Goal: Task Accomplishment & Management: Manage account settings

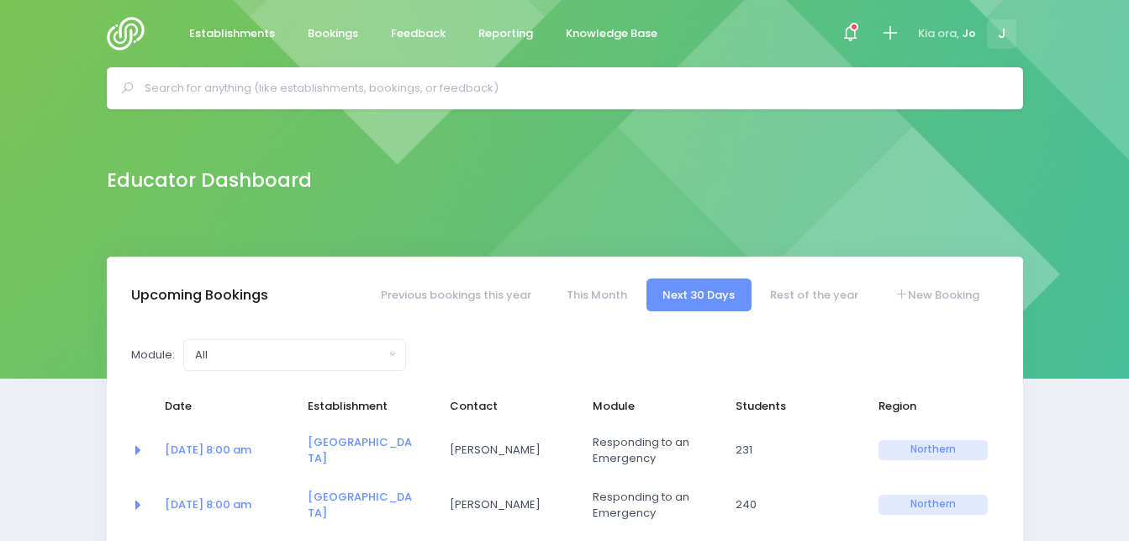
select select "5"
click at [466, 356] on div "Module: All Clued up Camper Community Education Community Education - Keeping S…" at bounding box center [416, 355] width 592 height 32
click at [486, 304] on link "Previous bookings this year" at bounding box center [455, 294] width 183 height 33
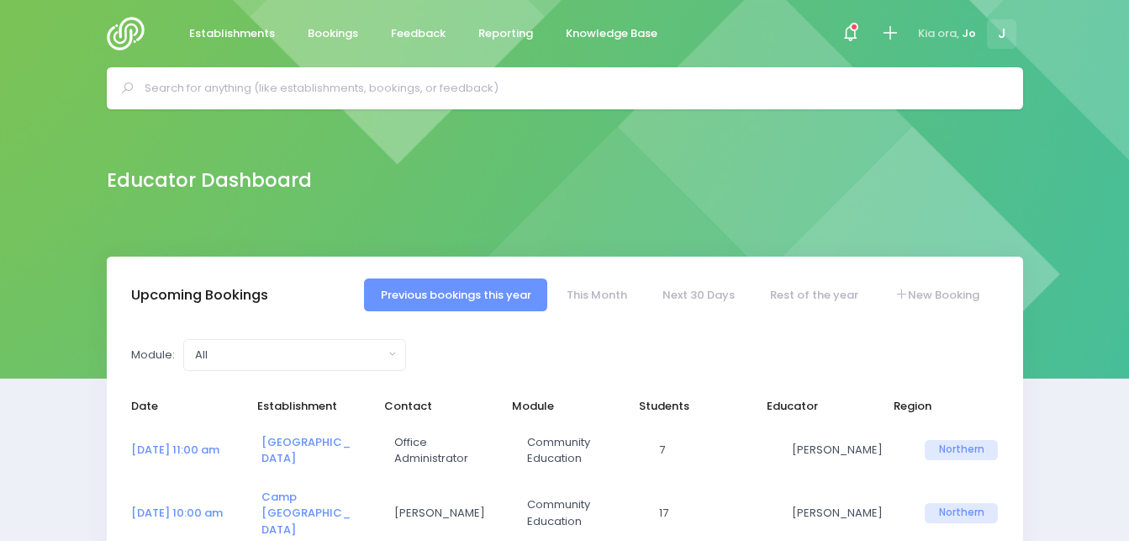
select select "5"
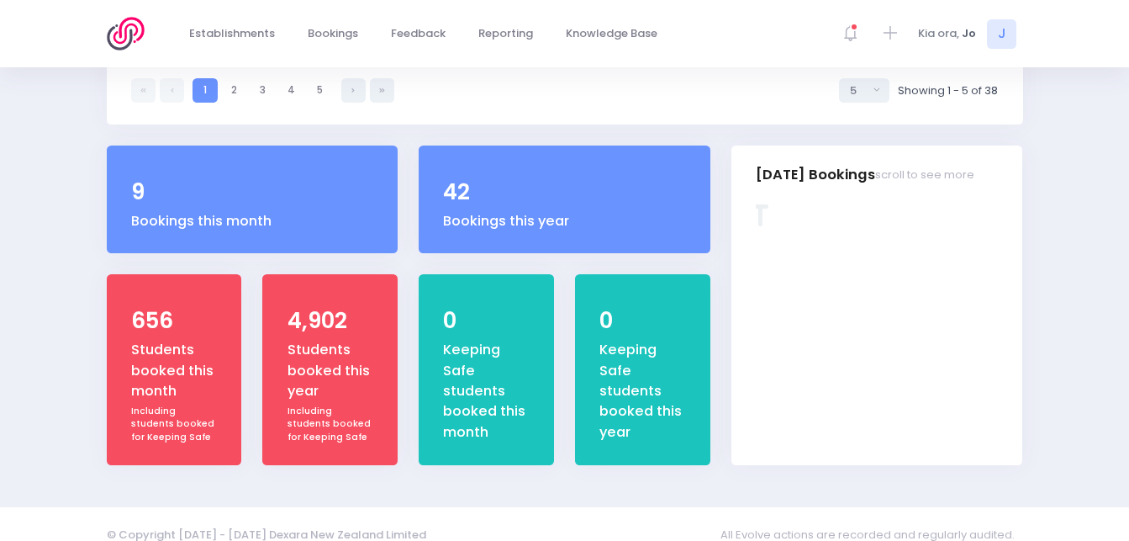
scroll to position [667, 0]
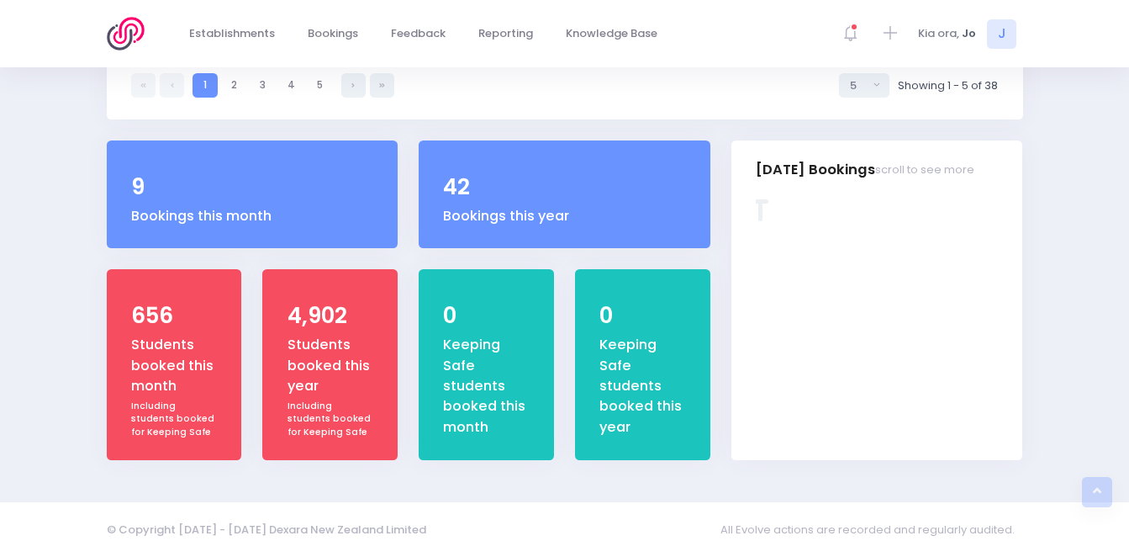
click at [499, 392] on div "Keeping Safe students booked this month" at bounding box center [486, 386] width 86 height 103
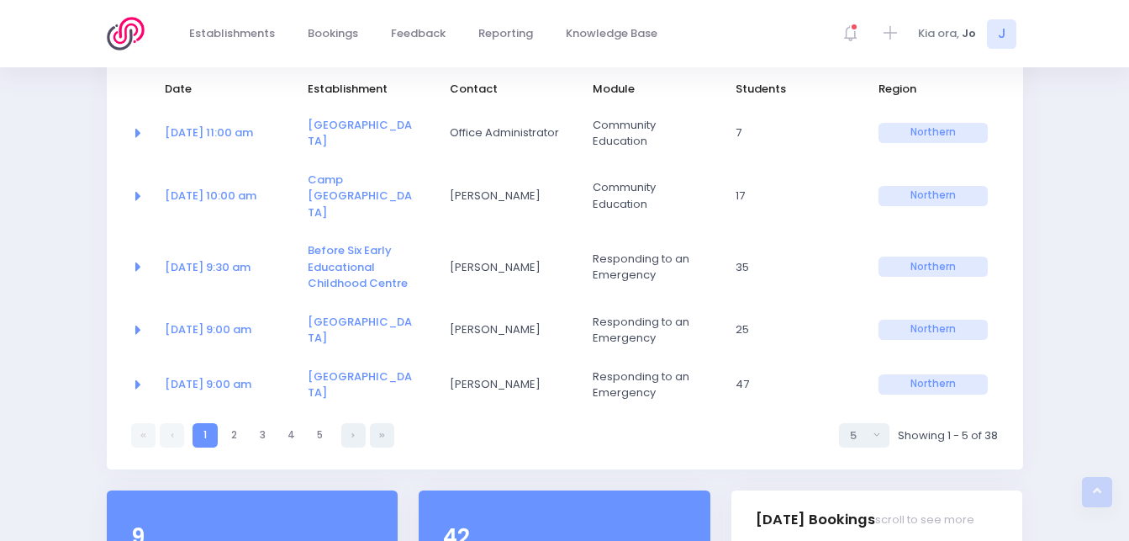
scroll to position [274, 0]
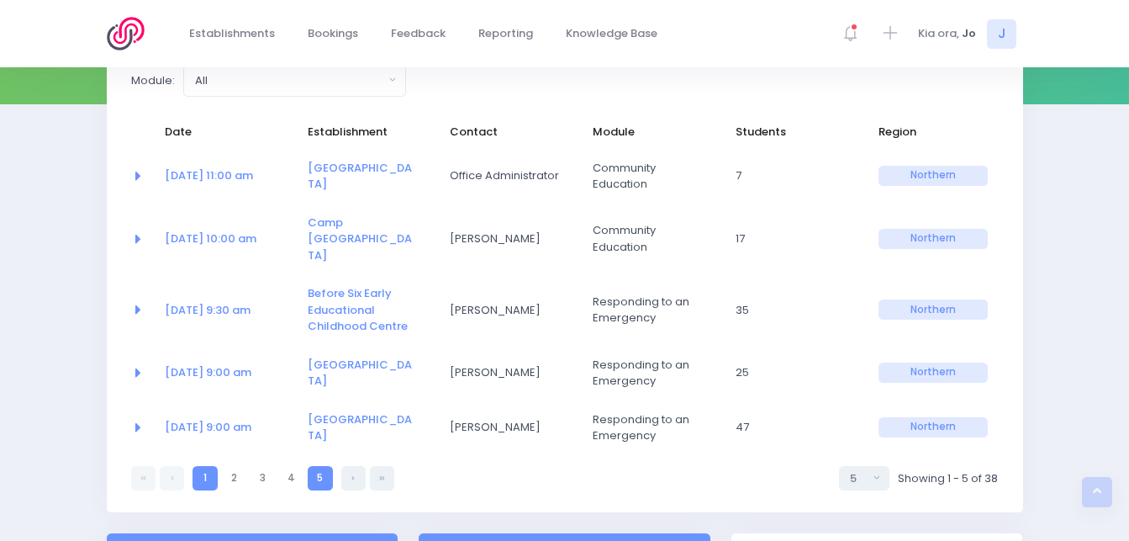
click at [323, 466] on link "5" at bounding box center [320, 478] width 24 height 24
select select "5"
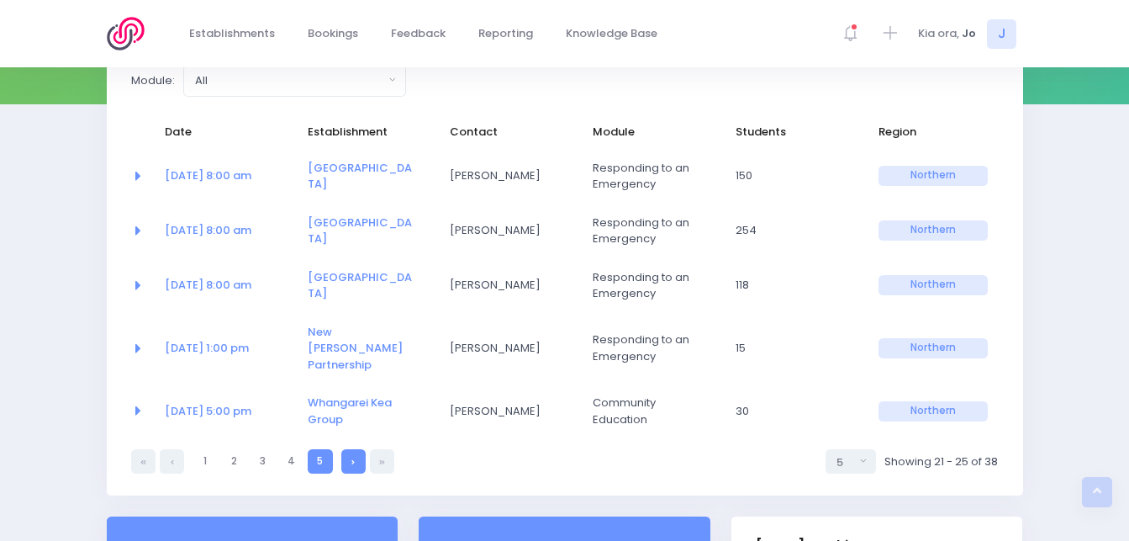
click at [356, 449] on link at bounding box center [353, 461] width 24 height 24
select select "5"
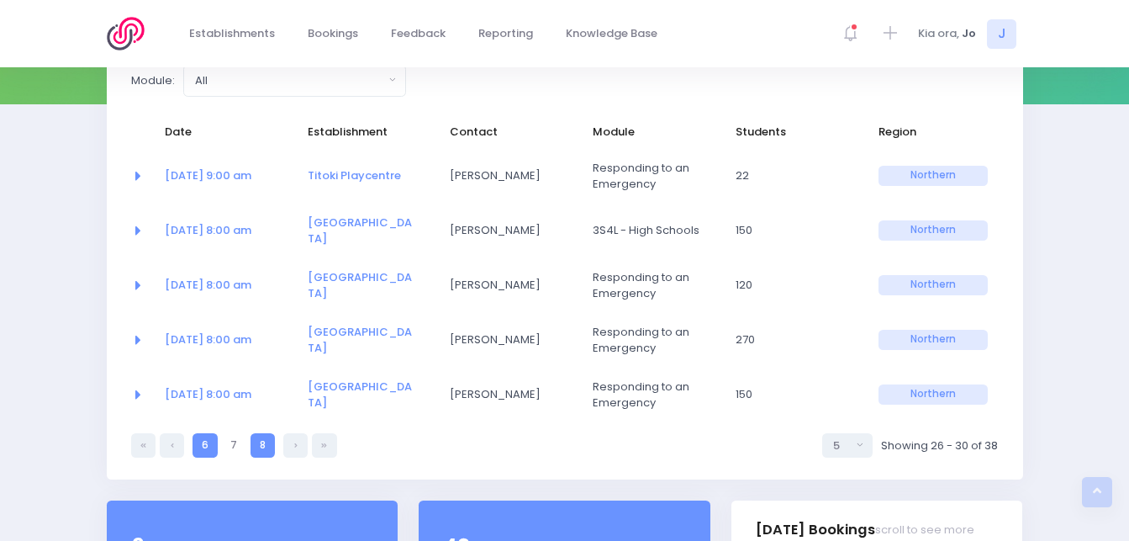
click at [266, 448] on link "8" at bounding box center [263, 445] width 24 height 24
select select "5"
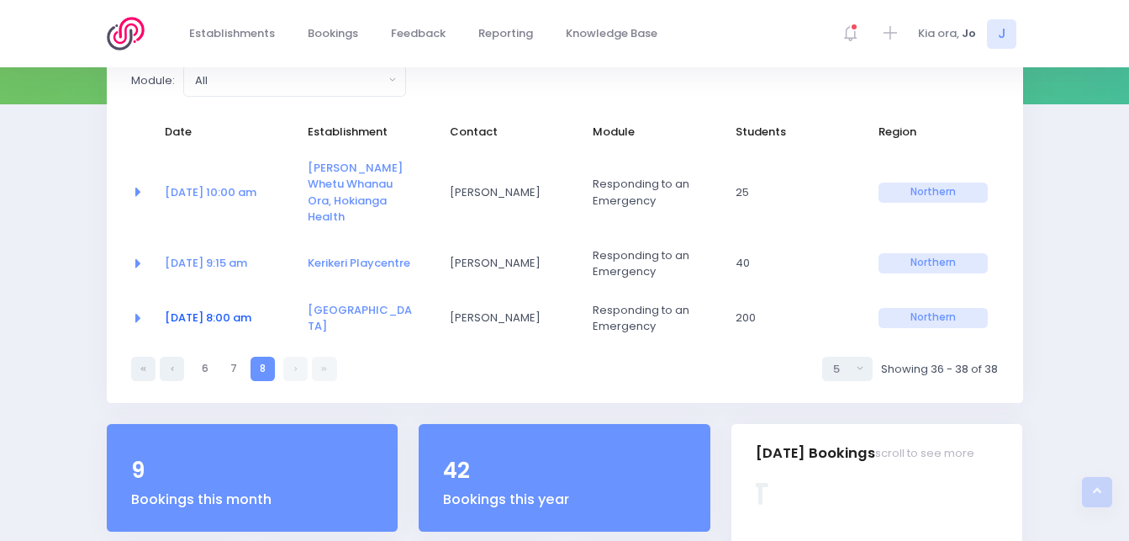
click at [240, 309] on link "18 Aug at 8:00 am" at bounding box center [208, 317] width 87 height 16
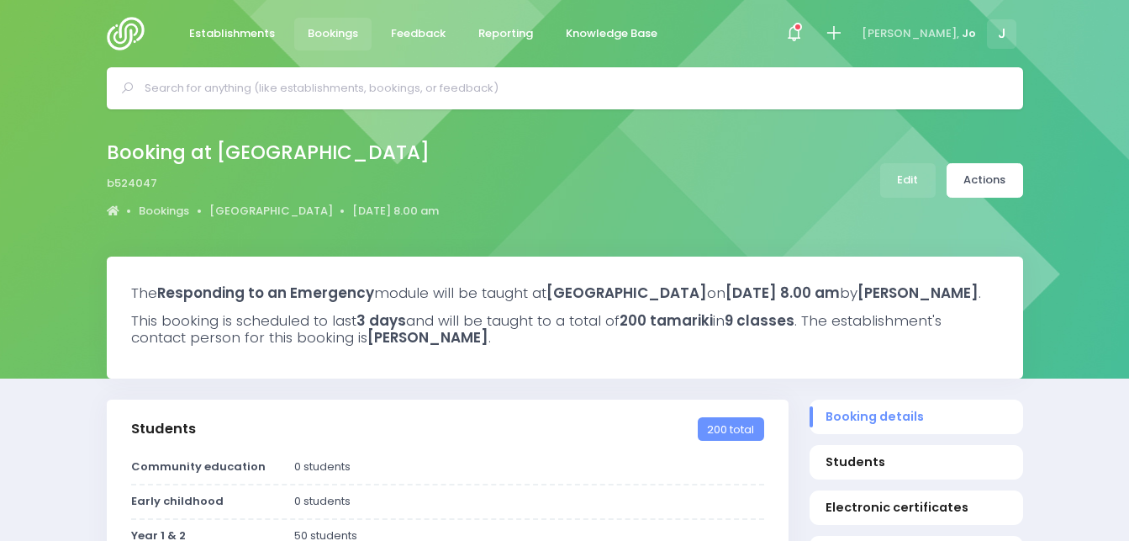
select select "5"
click at [983, 189] on link "Actions" at bounding box center [985, 180] width 77 height 34
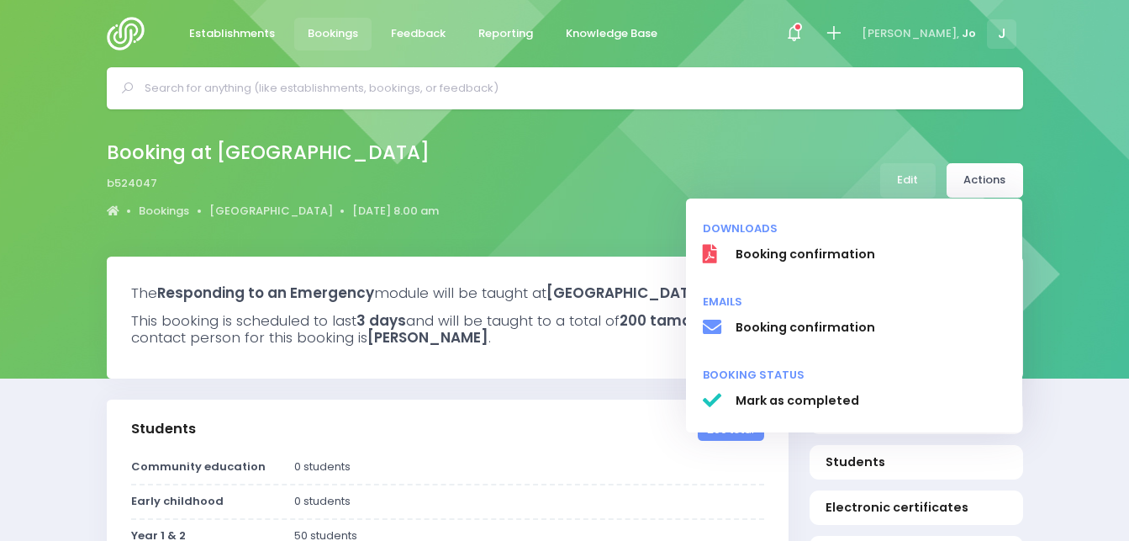
click at [639, 172] on div "Booking at Hikurangi School b524047 Bookings Hikurangi School 18 August 2025 8.…" at bounding box center [565, 180] width 958 height 88
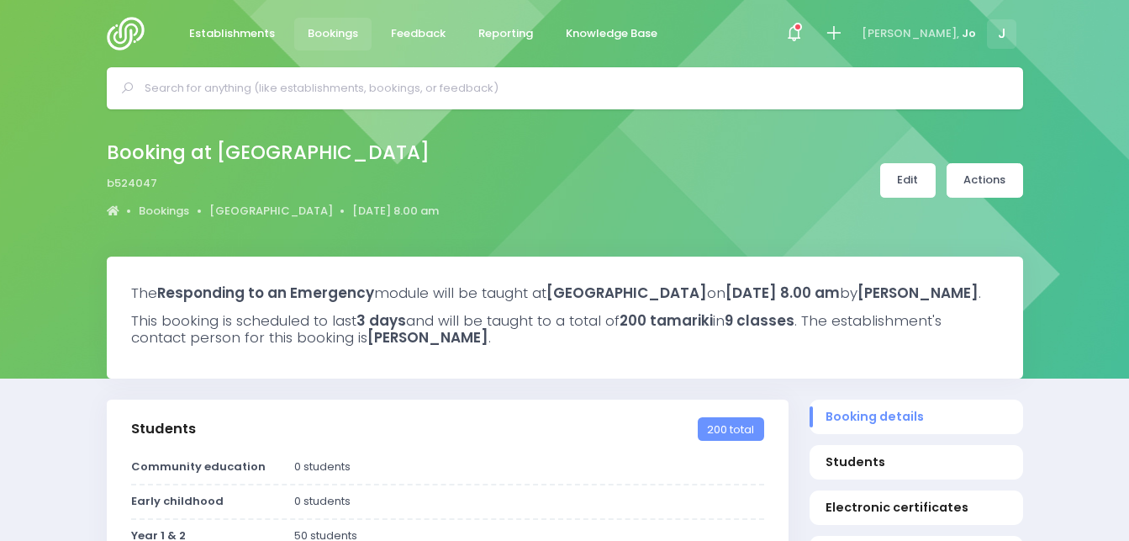
click at [909, 180] on link "Edit" at bounding box center [907, 180] width 55 height 34
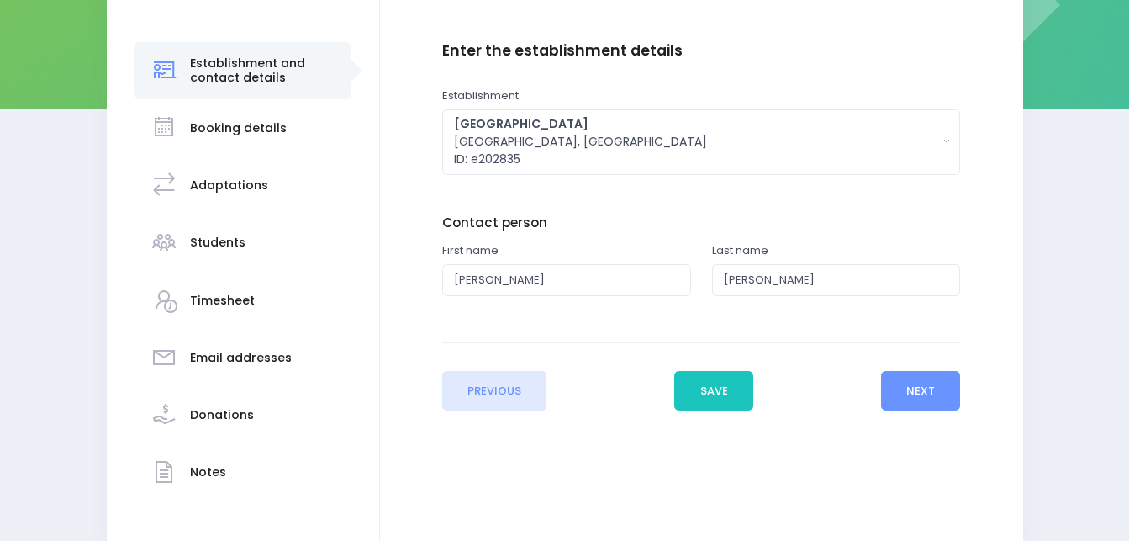
scroll to position [294, 0]
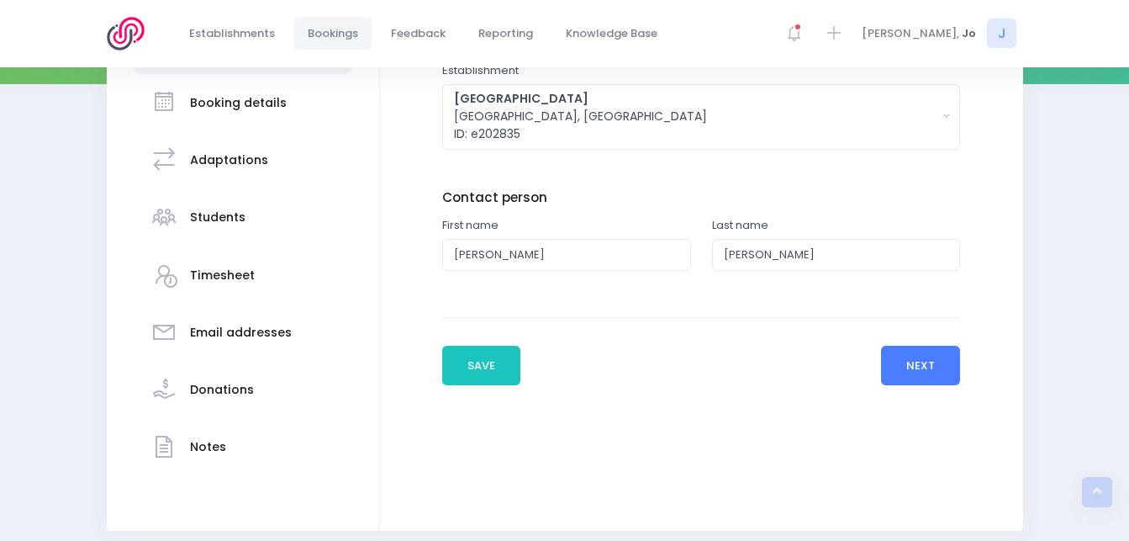
click at [929, 364] on button "Next" at bounding box center [921, 366] width 80 height 40
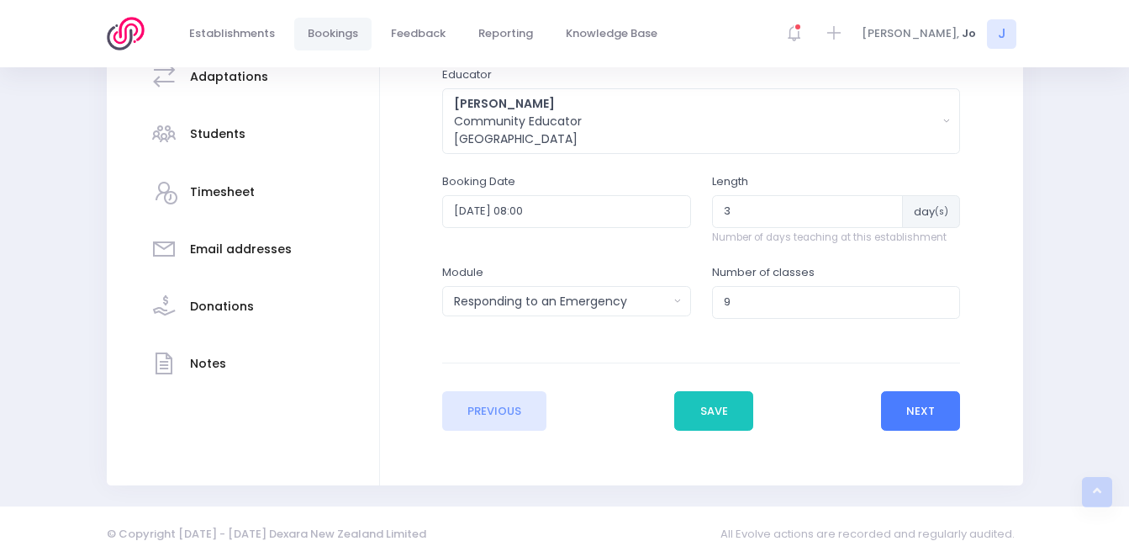
scroll to position [393, 0]
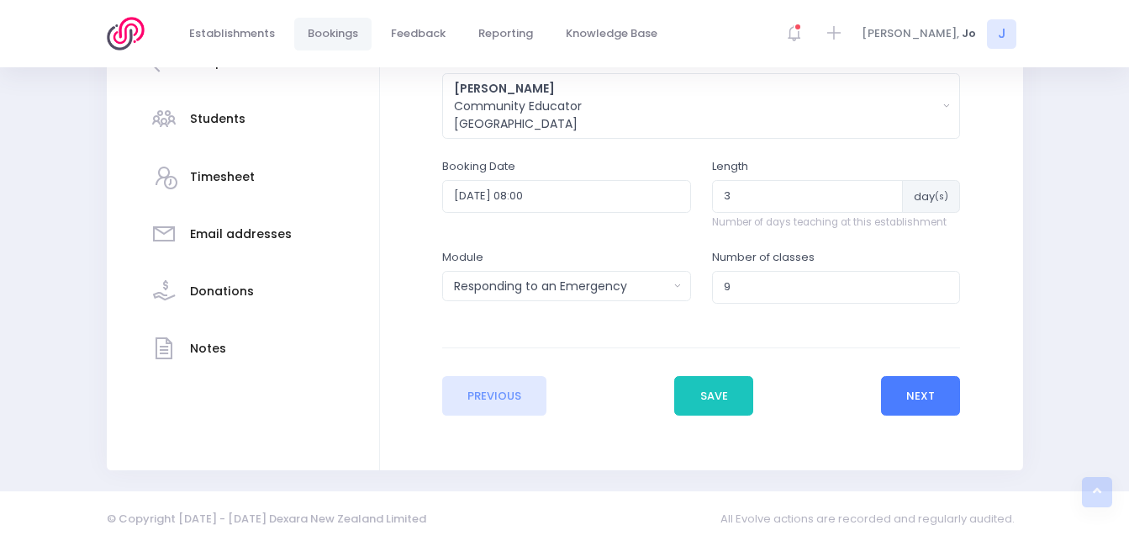
click at [921, 403] on button "Next" at bounding box center [921, 396] width 80 height 40
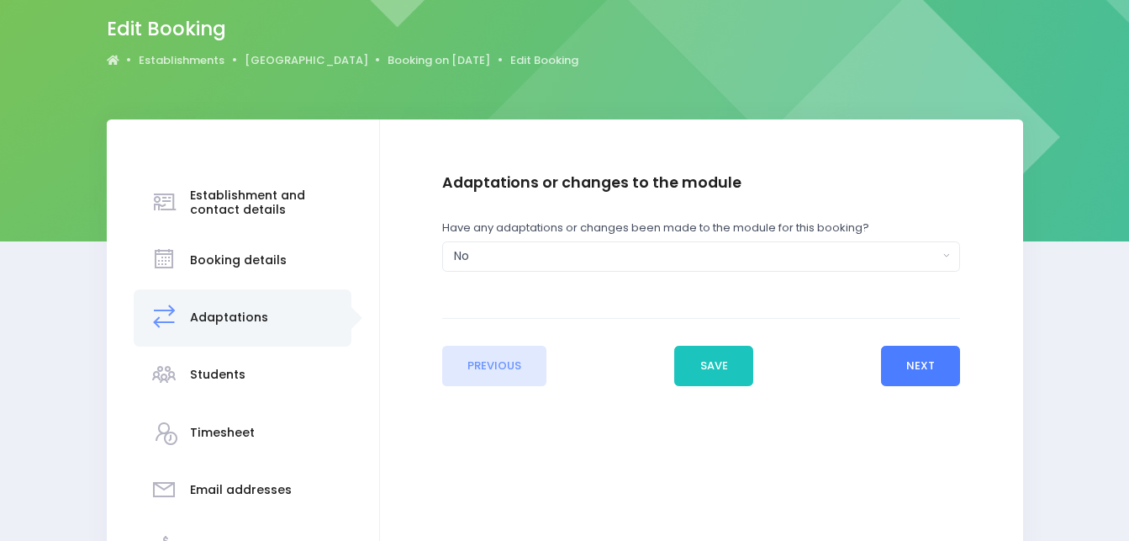
scroll to position [140, 0]
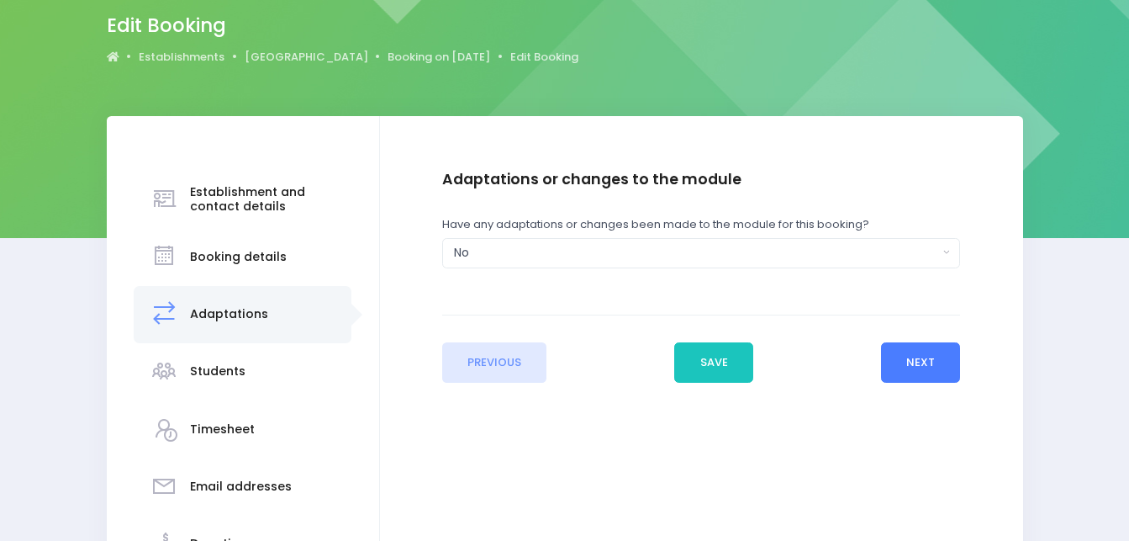
click at [926, 354] on button "Next" at bounding box center [921, 362] width 80 height 40
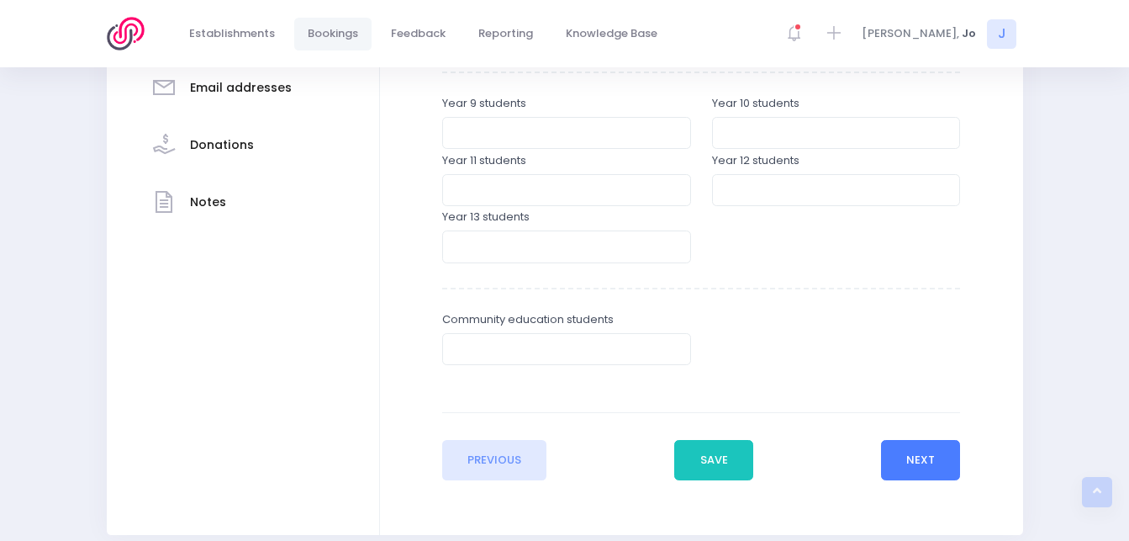
scroll to position [546, 0]
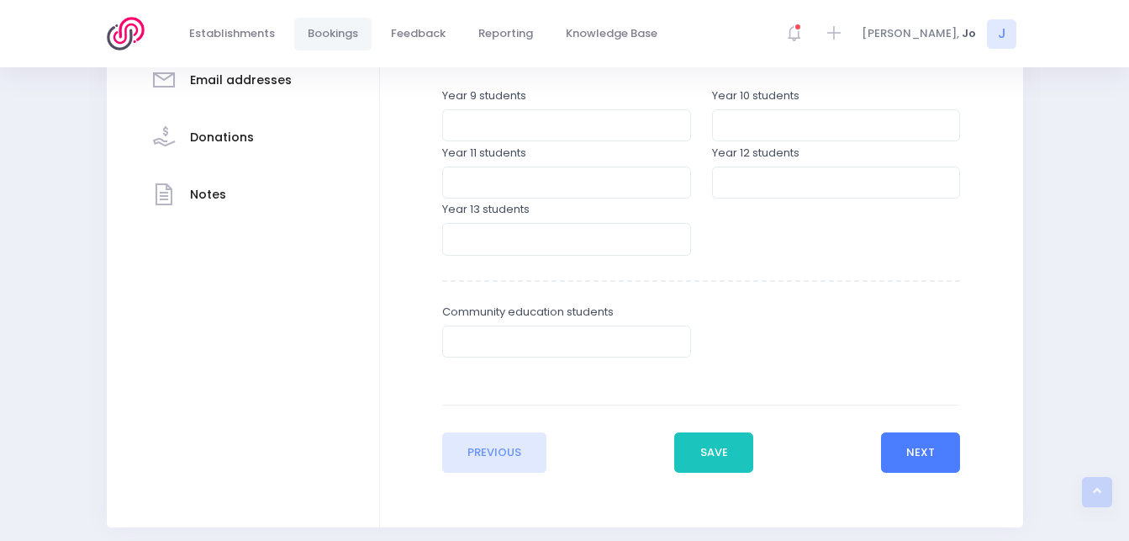
click at [921, 450] on button "Next" at bounding box center [921, 452] width 80 height 40
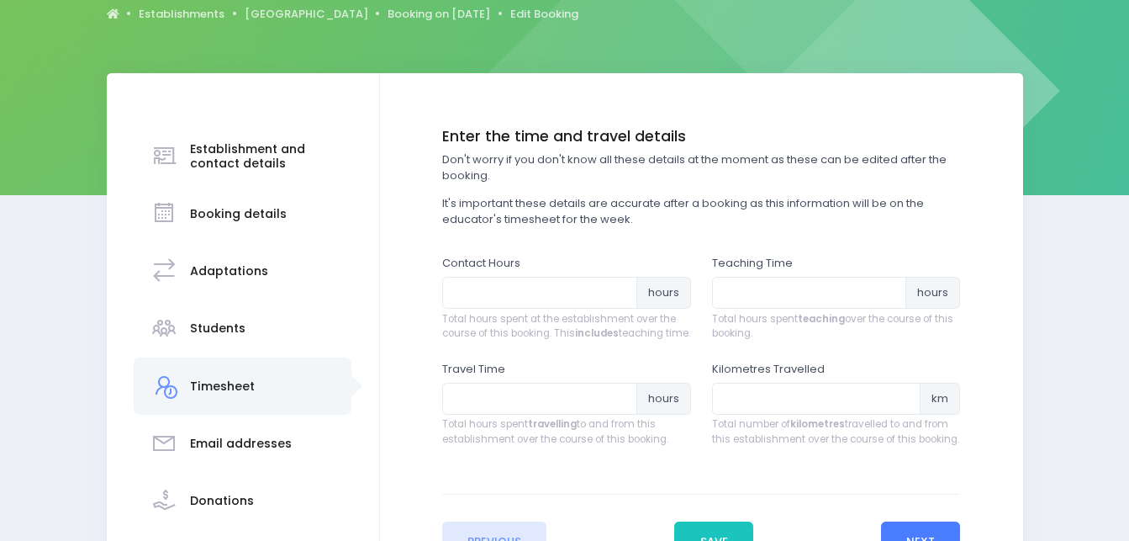
scroll to position [210, 0]
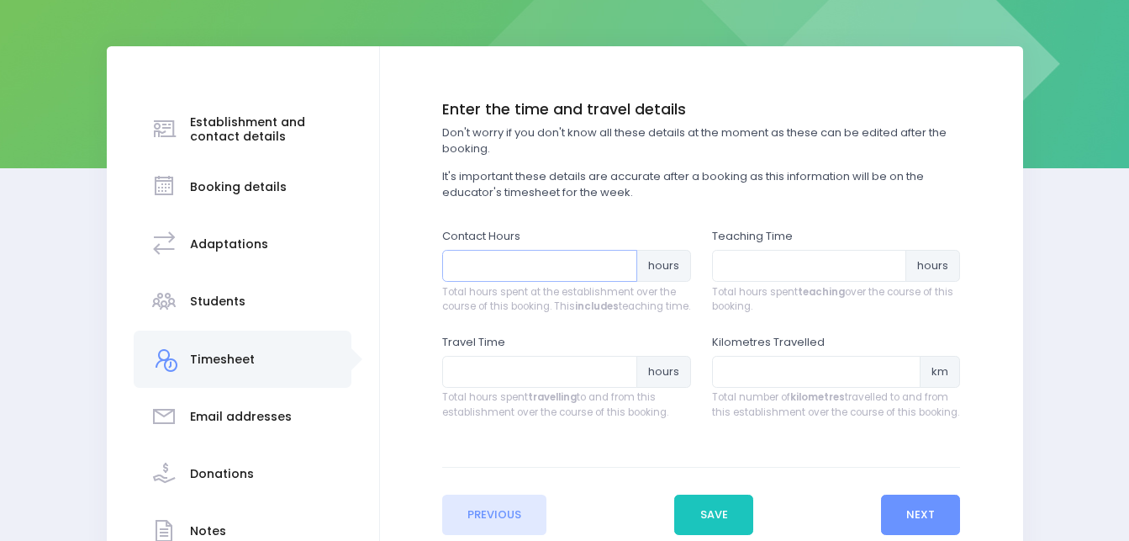
click at [474, 265] on input "number" at bounding box center [539, 266] width 195 height 32
type input "17"
click at [759, 266] on input "number" at bounding box center [809, 266] width 195 height 32
type input "15.5"
click at [567, 384] on input "number" at bounding box center [539, 372] width 195 height 32
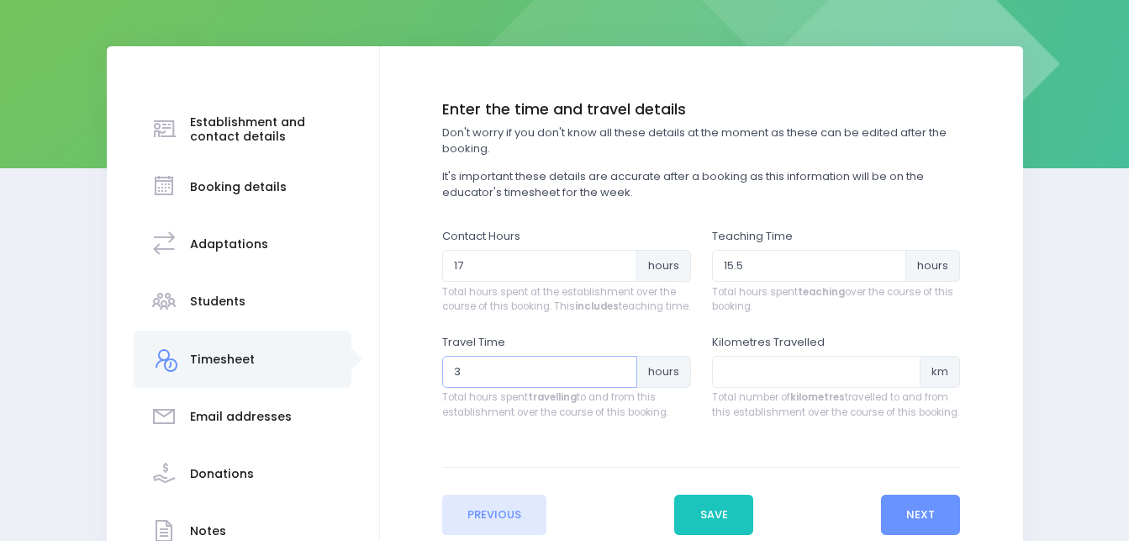
type input "3.5"
click at [899, 527] on button "Next" at bounding box center [921, 514] width 80 height 40
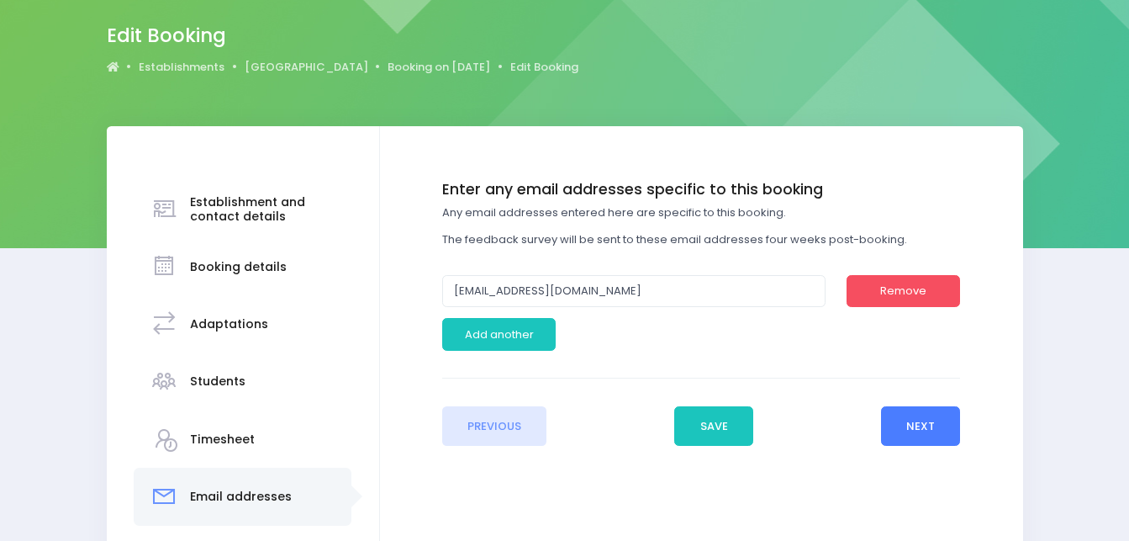
scroll to position [154, 0]
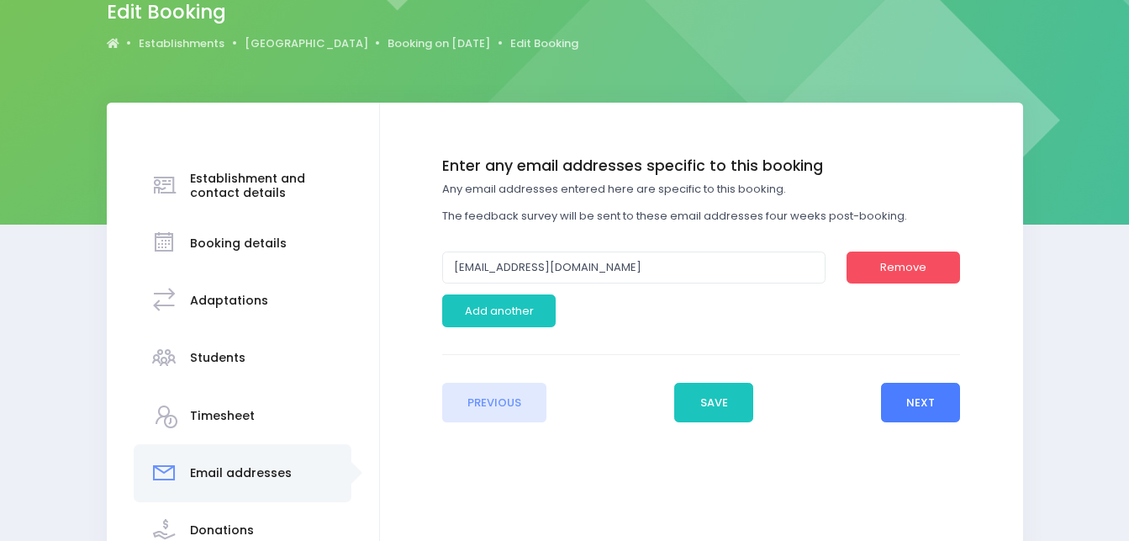
click at [913, 412] on button "Next" at bounding box center [921, 403] width 80 height 40
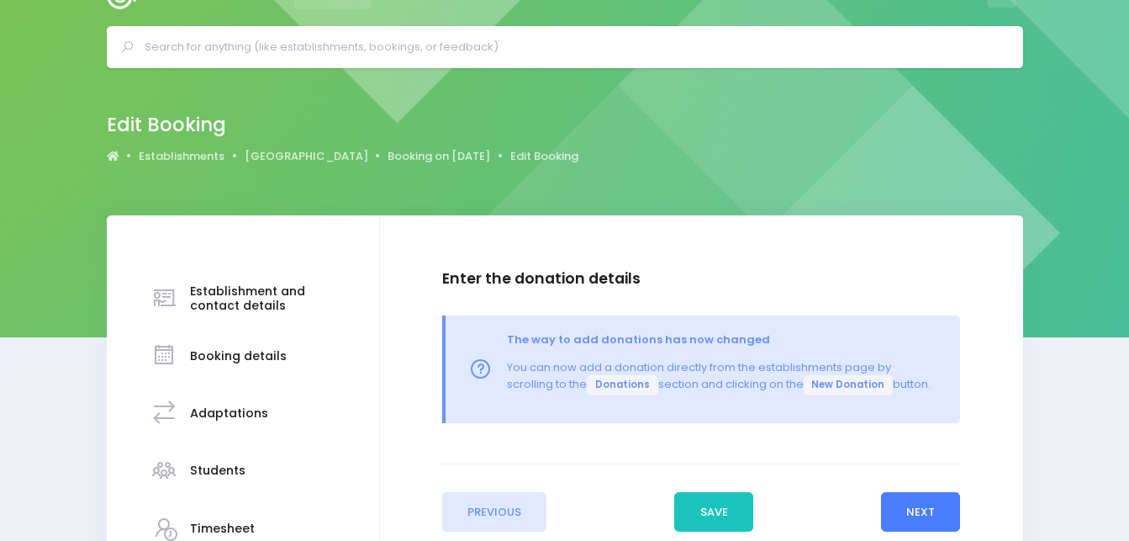
scroll to position [0, 0]
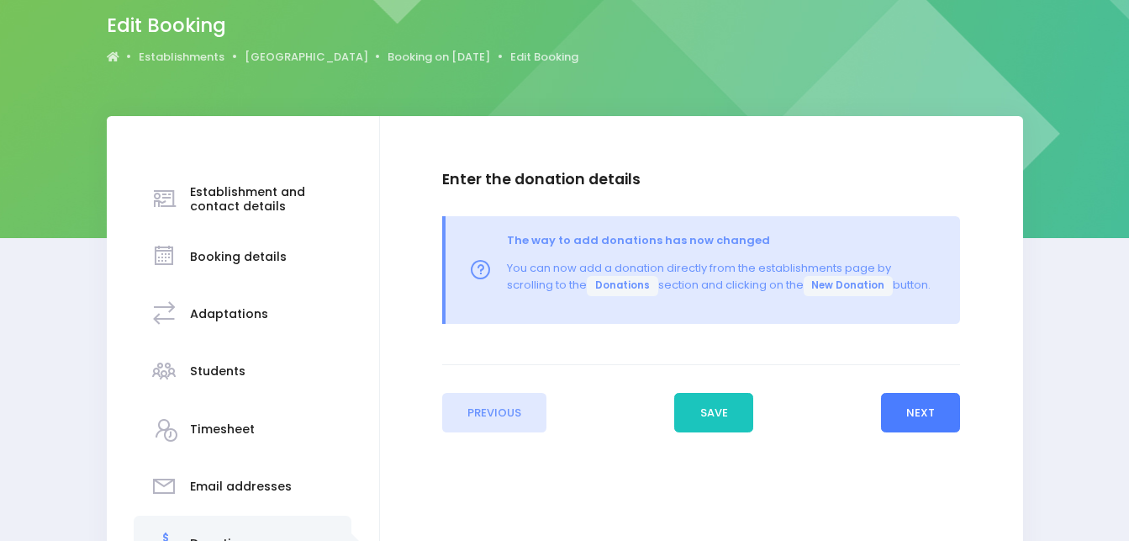
click at [928, 419] on button "Next" at bounding box center [921, 413] width 80 height 40
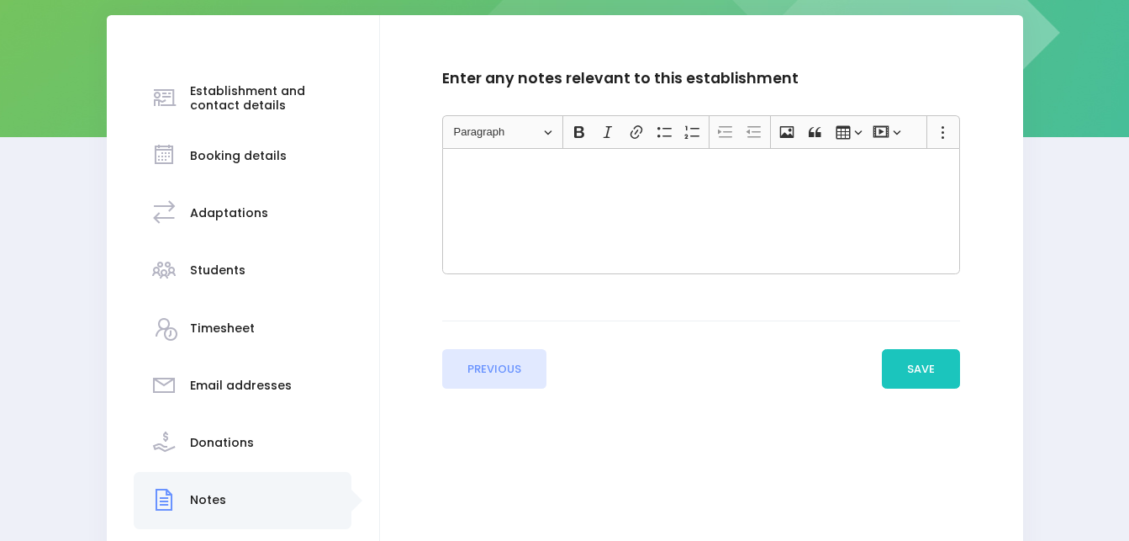
scroll to position [309, 0]
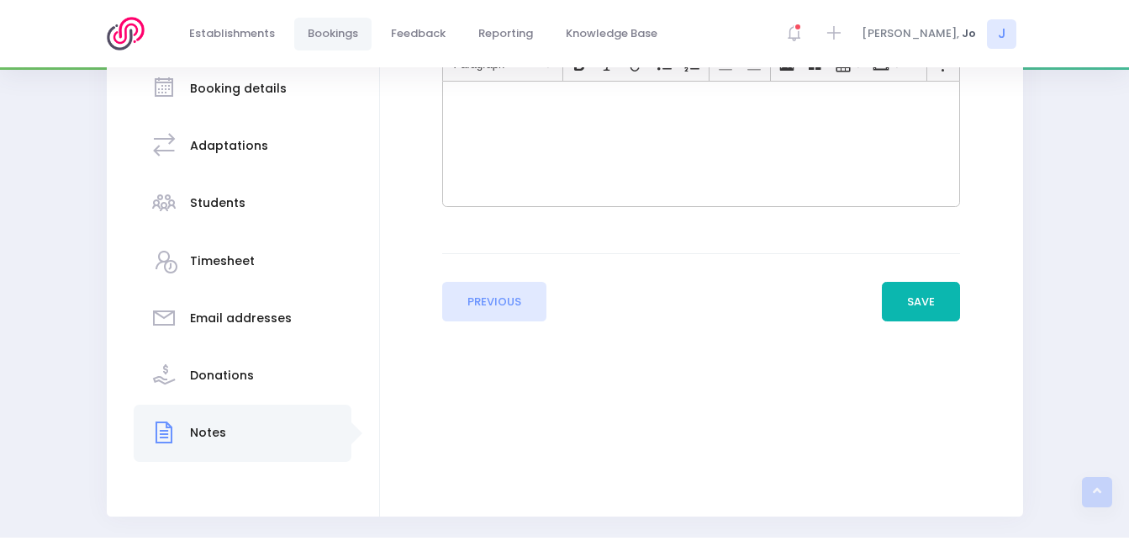
click at [927, 300] on button "Save" at bounding box center [921, 302] width 79 height 40
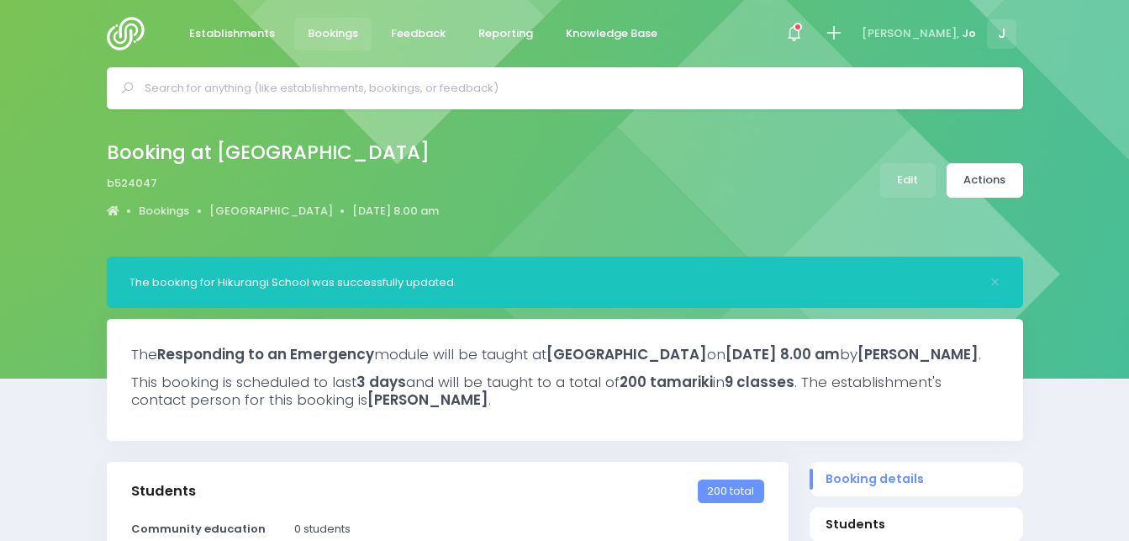
select select "5"
click at [804, 39] on icon at bounding box center [793, 33] width 19 height 19
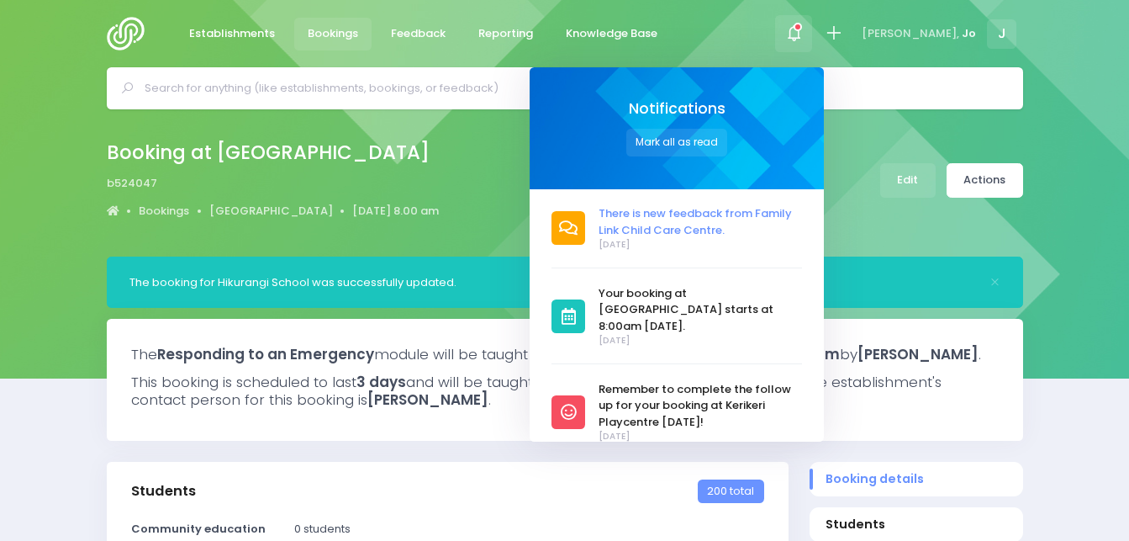
click at [689, 224] on span "There is new feedback from Family Link Child Care Centre." at bounding box center [700, 221] width 203 height 33
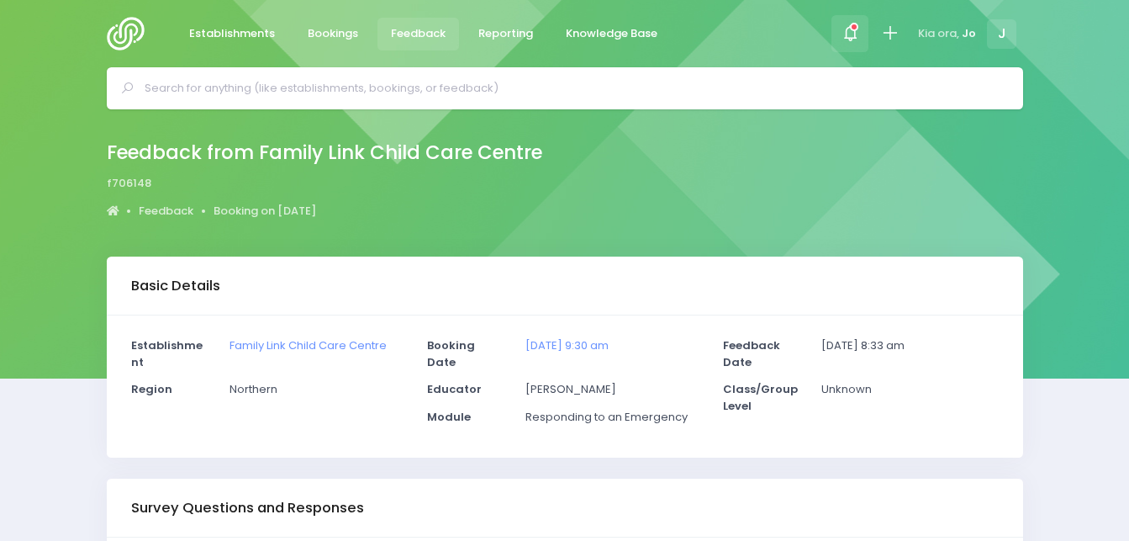
click at [851, 32] on span at bounding box center [849, 33] width 3 height 3
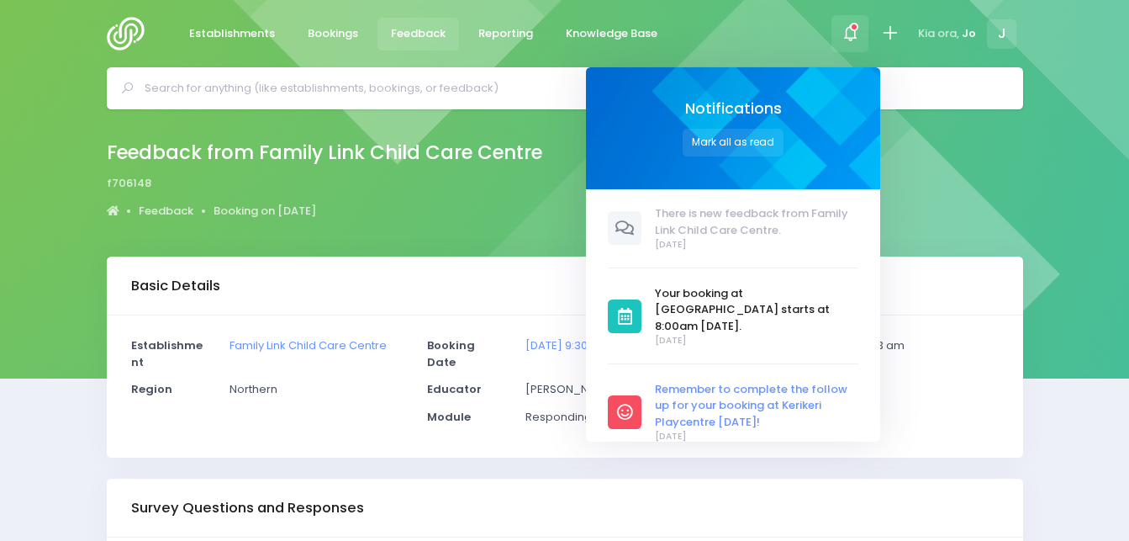
click at [711, 384] on span "Remember to complete the follow up for your booking at Kerikeri Playcentre [DAT…" at bounding box center [756, 406] width 203 height 50
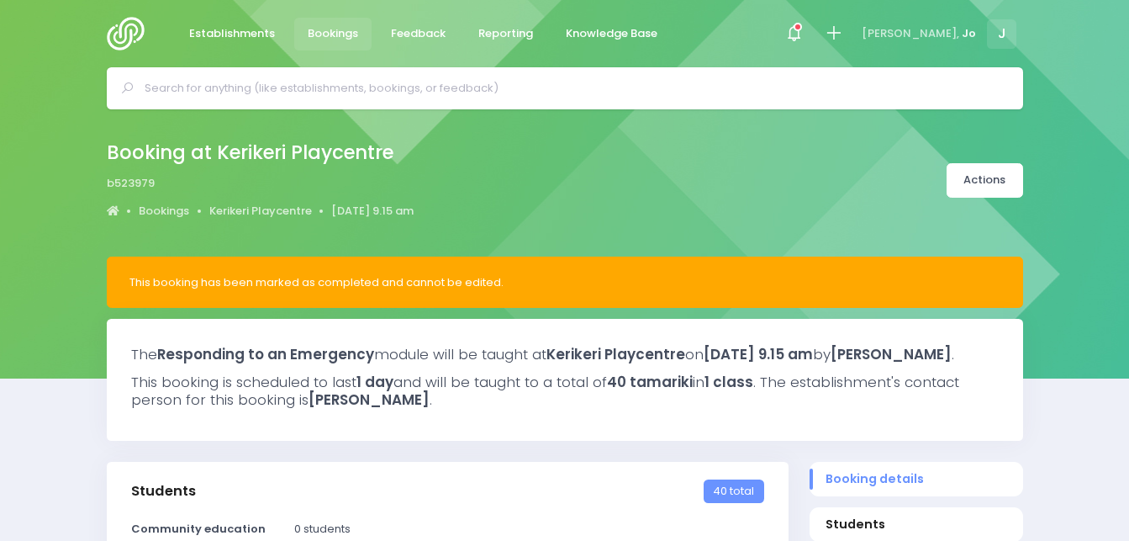
select select "5"
click at [795, 34] on span at bounding box center [793, 33] width 3 height 3
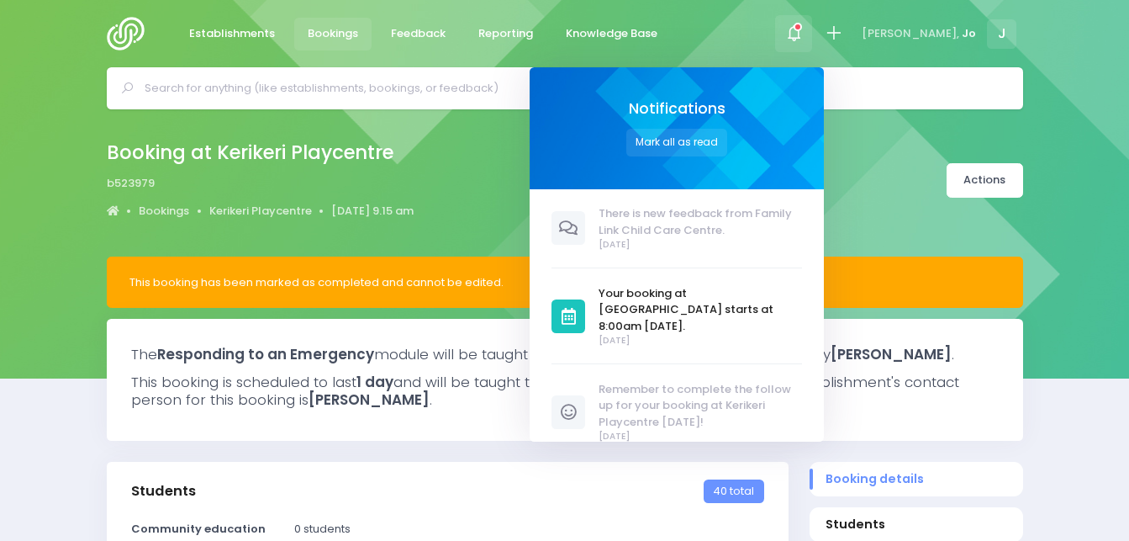
click at [795, 34] on span at bounding box center [793, 33] width 3 height 3
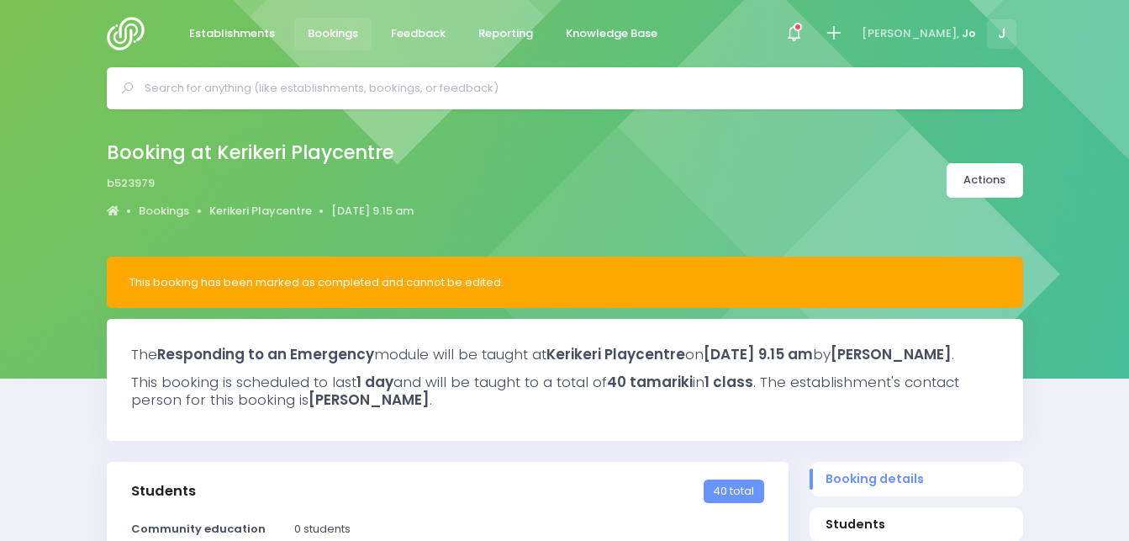
click at [124, 29] on img at bounding box center [131, 34] width 48 height 34
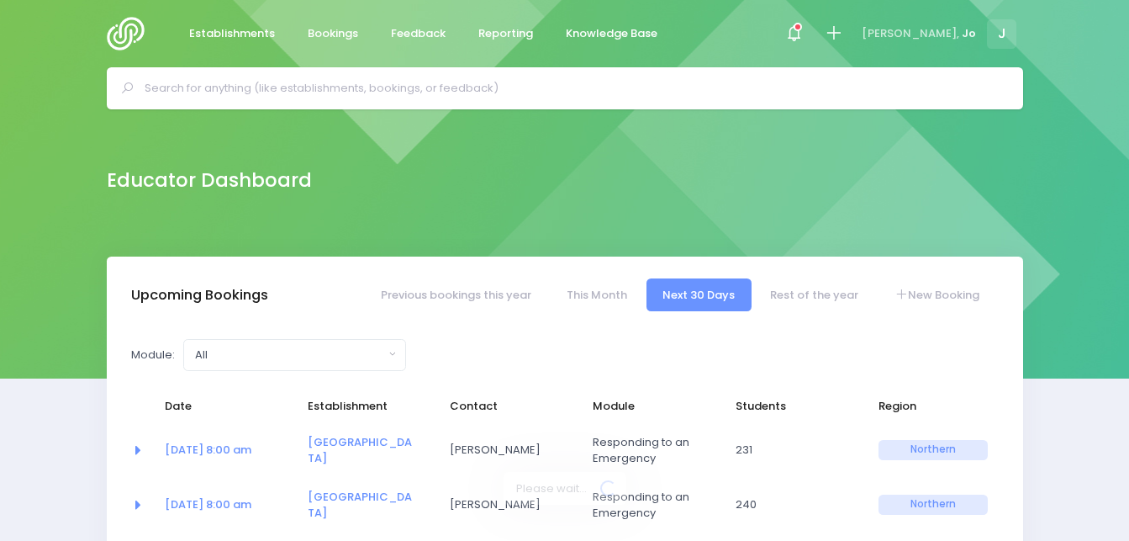
select select "5"
